Goal: Check status: Check status

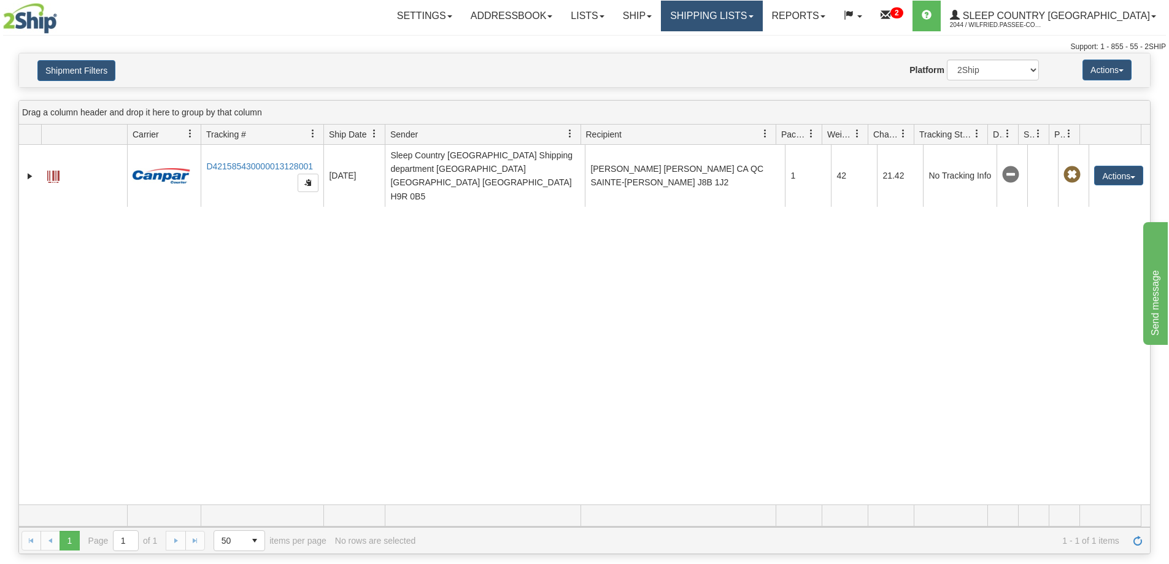
click at [754, 13] on link "Shipping lists" at bounding box center [711, 16] width 101 height 31
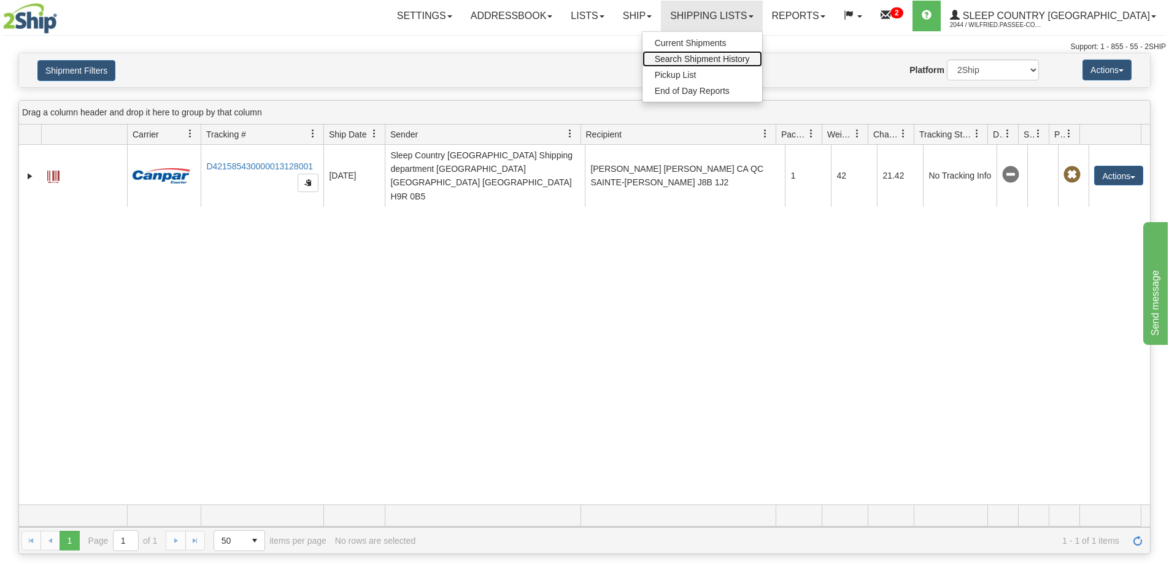
drag, startPoint x: 762, startPoint y: 61, endPoint x: 712, endPoint y: 90, distance: 58.0
click at [750, 61] on span "Search Shipment History" at bounding box center [702, 59] width 95 height 10
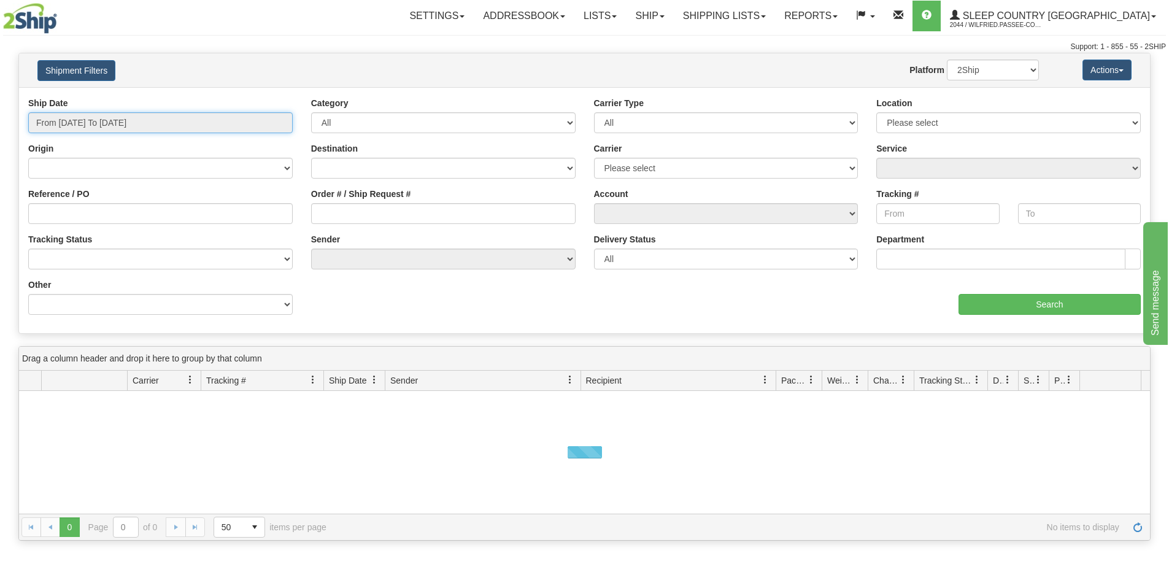
click at [139, 120] on input "From [DATE] To [DATE]" at bounding box center [160, 122] width 264 height 21
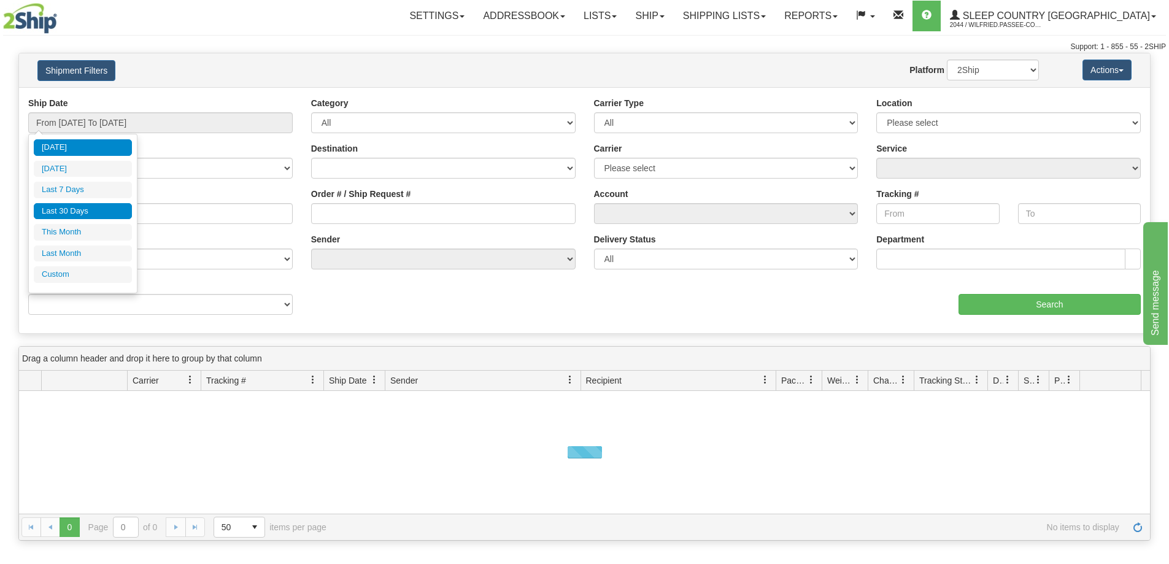
click at [101, 210] on li "Last 30 Days" at bounding box center [83, 211] width 98 height 17
type input "From [DATE] To [DATE]"
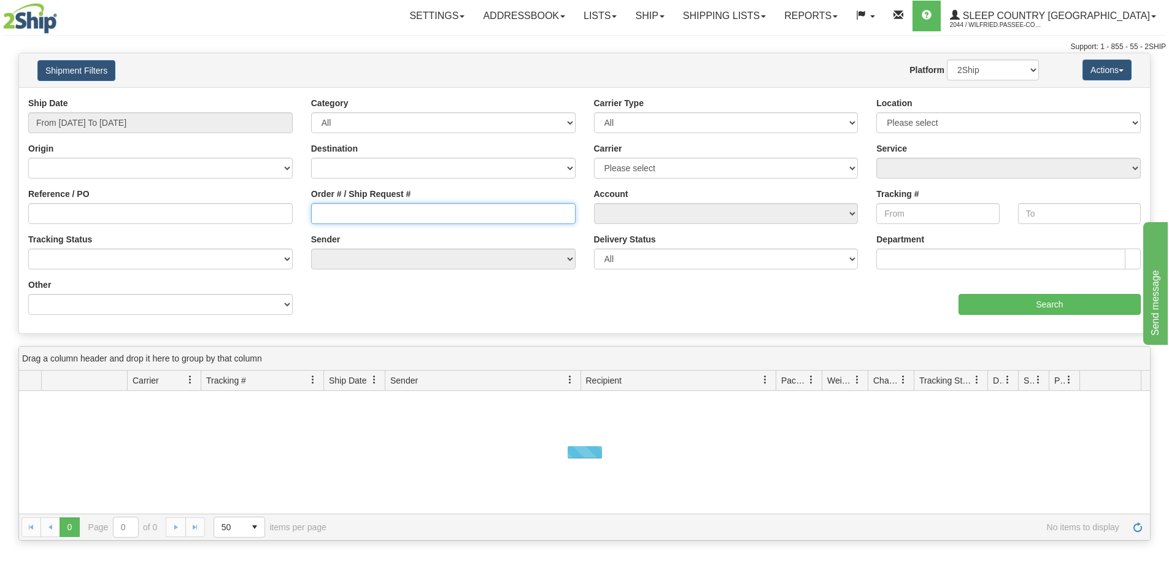
click at [379, 216] on input "Order # / Ship Request #" at bounding box center [443, 213] width 264 height 21
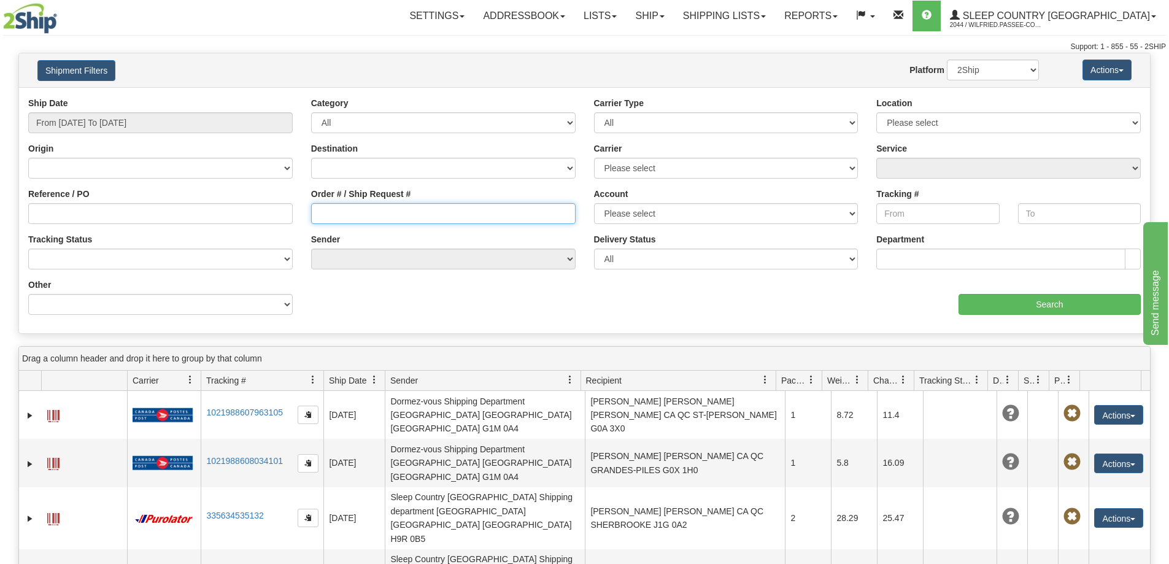
paste input "9002H954109"
type input "9002H954109"
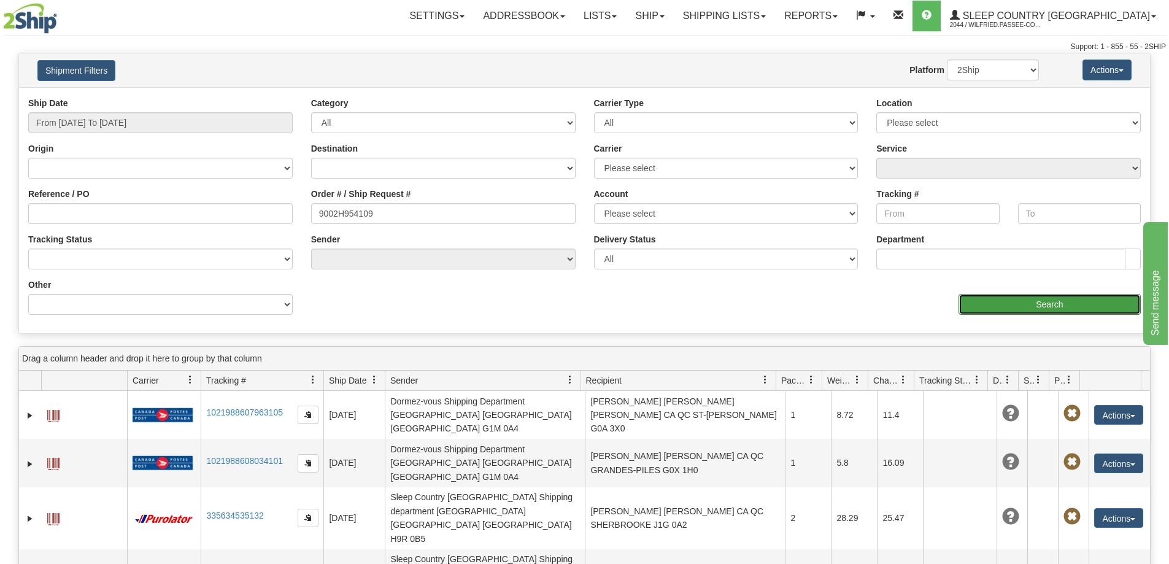
click at [993, 304] on input "Search" at bounding box center [1049, 304] width 182 height 21
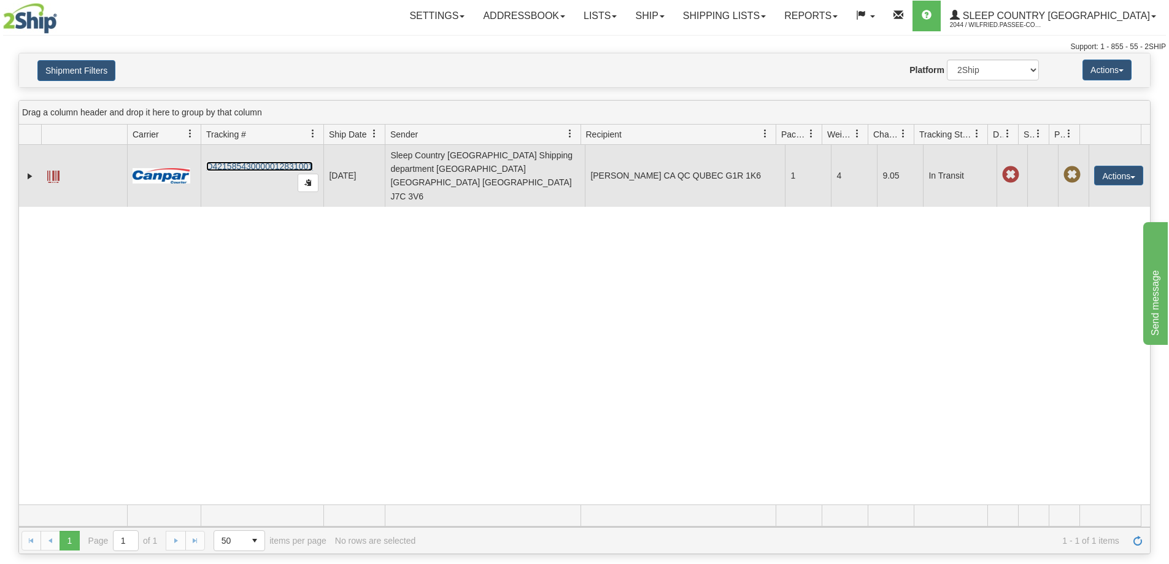
click at [275, 161] on link "D421585430000012831001" at bounding box center [259, 166] width 107 height 10
